Goal: Information Seeking & Learning: Learn about a topic

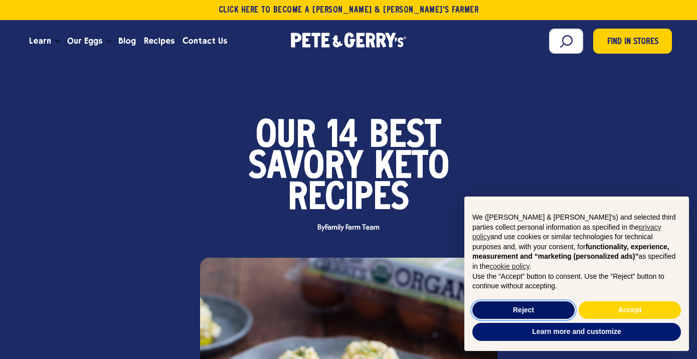
click at [523, 311] on button "Reject" at bounding box center [523, 310] width 102 height 18
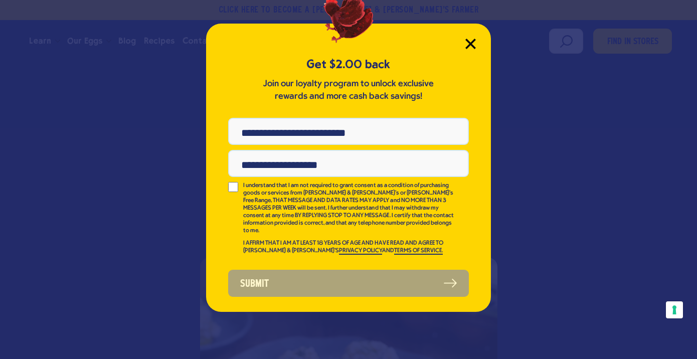
click at [472, 43] on icon "Close Modal" at bounding box center [470, 43] width 9 height 9
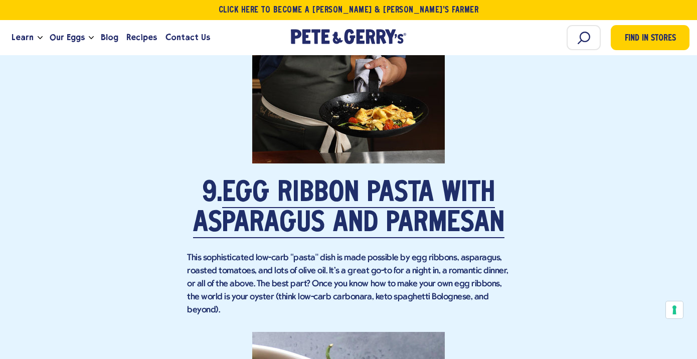
scroll to position [4236, 0]
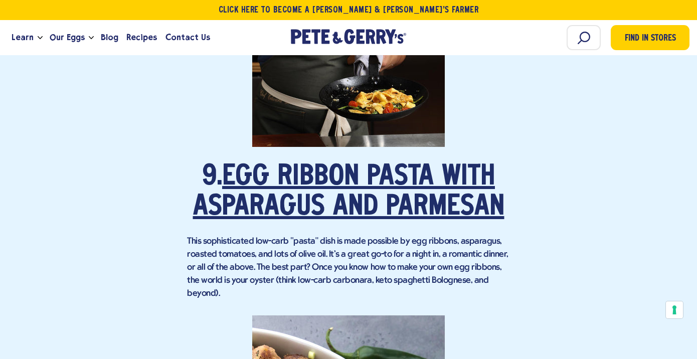
click at [346, 176] on link "Egg Ribbon Pasta with Asparagus and Parmesan" at bounding box center [348, 192] width 311 height 58
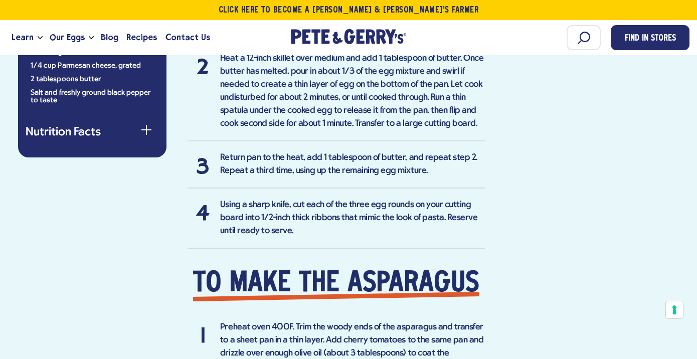
scroll to position [791, 0]
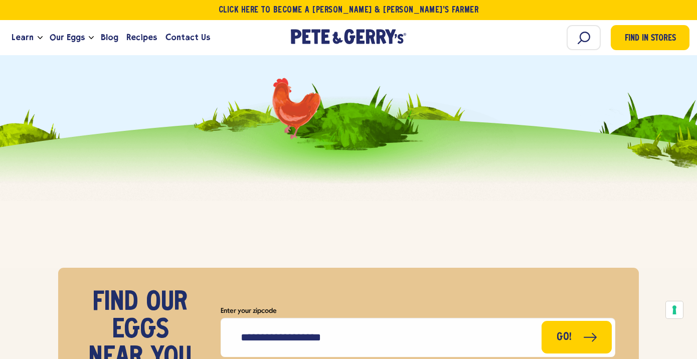
scroll to position [6588, 0]
